Goal: Task Accomplishment & Management: Complete application form

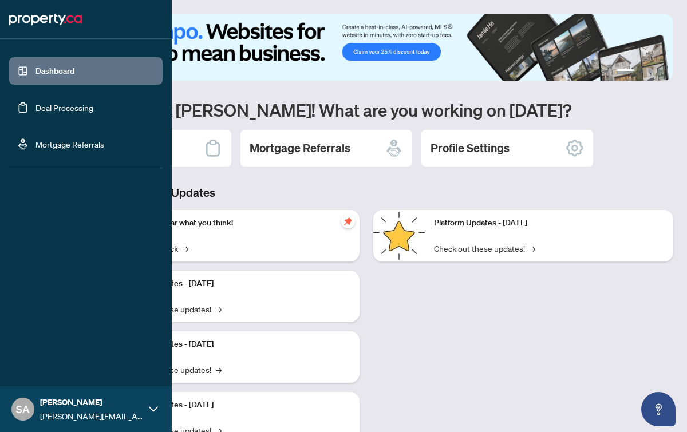
click at [49, 108] on link "Deal Processing" at bounding box center [65, 108] width 58 height 10
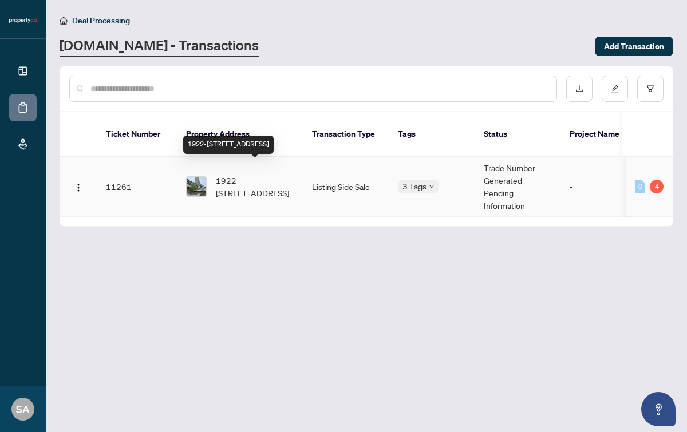
click at [260, 174] on span "1922-[STREET_ADDRESS]" at bounding box center [255, 186] width 78 height 25
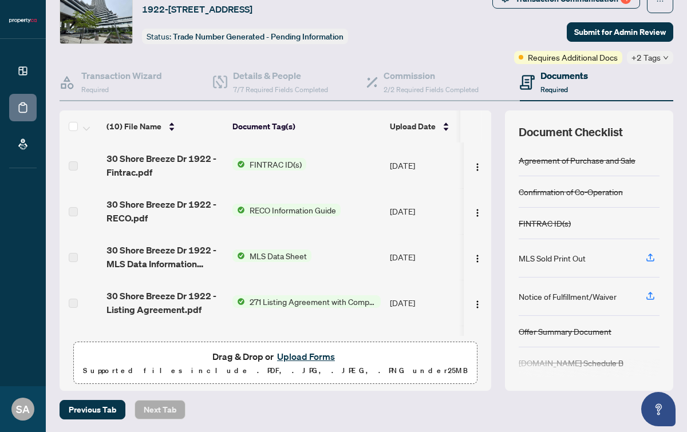
scroll to position [44, 0]
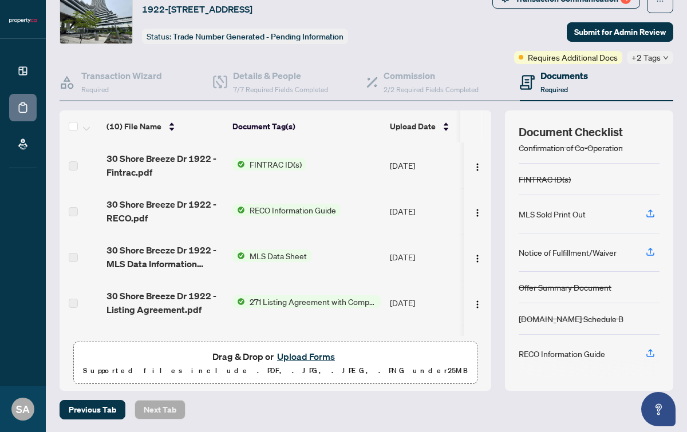
click at [241, 355] on span "Drag & Drop or Upload Forms" at bounding box center [275, 356] width 126 height 15
click at [298, 356] on button "Upload Forms" at bounding box center [306, 356] width 65 height 15
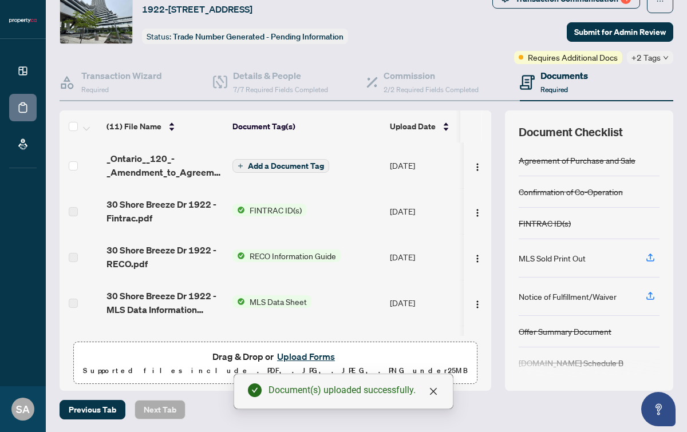
click at [290, 167] on span "Add a Document Tag" at bounding box center [286, 166] width 76 height 8
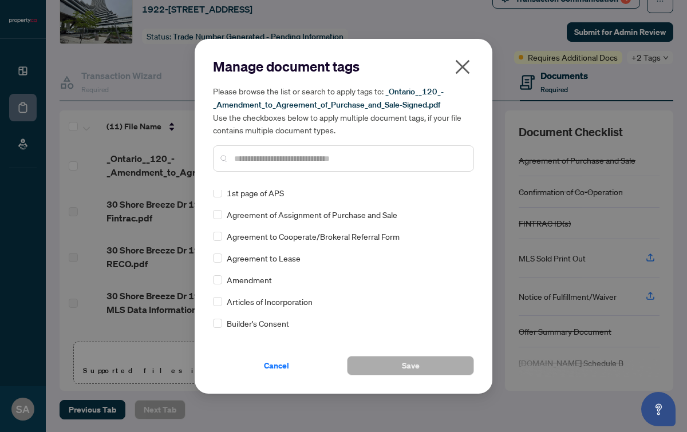
scroll to position [0, 0]
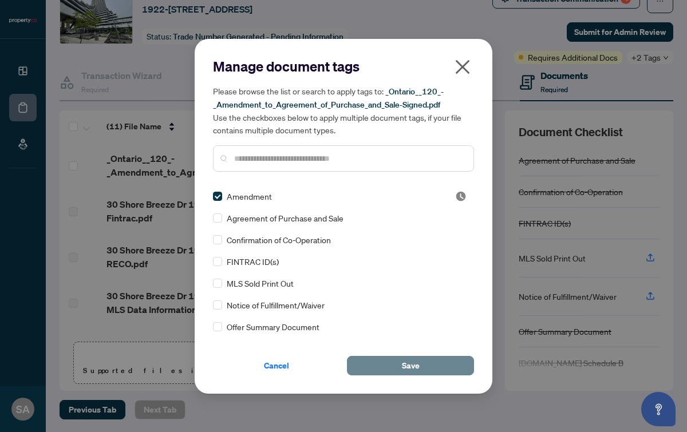
click at [394, 363] on button "Save" at bounding box center [410, 365] width 127 height 19
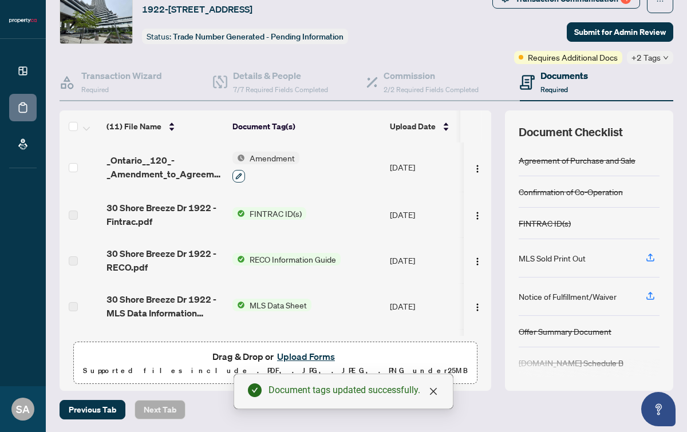
click at [239, 173] on icon "button" at bounding box center [239, 176] width 6 height 6
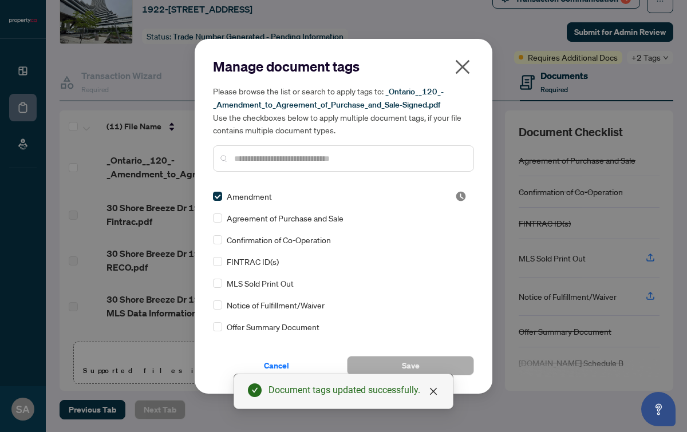
click at [470, 61] on icon "close" at bounding box center [463, 67] width 18 height 18
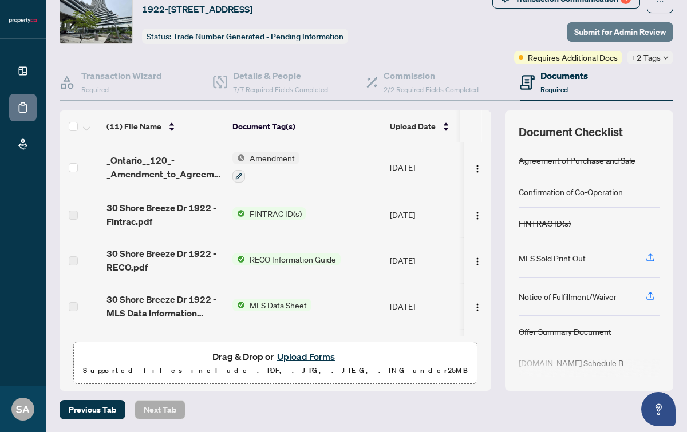
click at [629, 33] on span "Submit for Admin Review" at bounding box center [620, 32] width 92 height 18
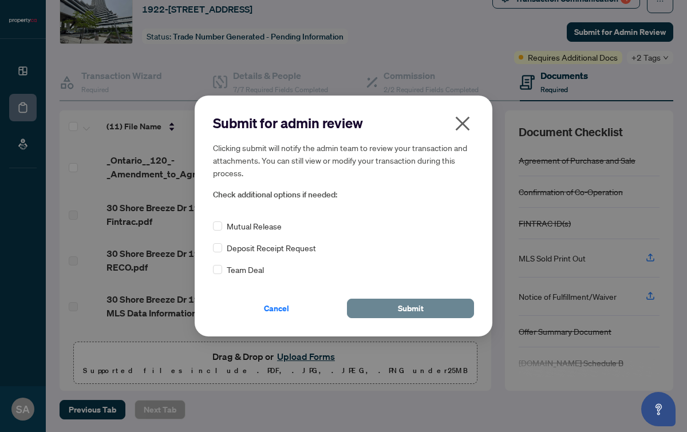
click at [392, 310] on button "Submit" at bounding box center [410, 308] width 127 height 19
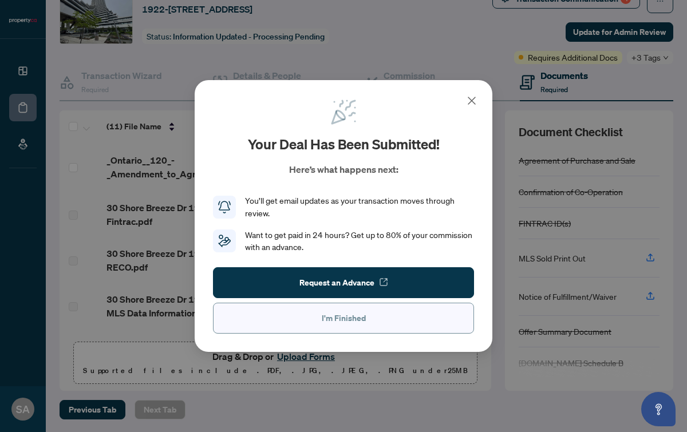
click at [356, 321] on span "I'm Finished" at bounding box center [344, 318] width 44 height 18
